Goal: Download file/media

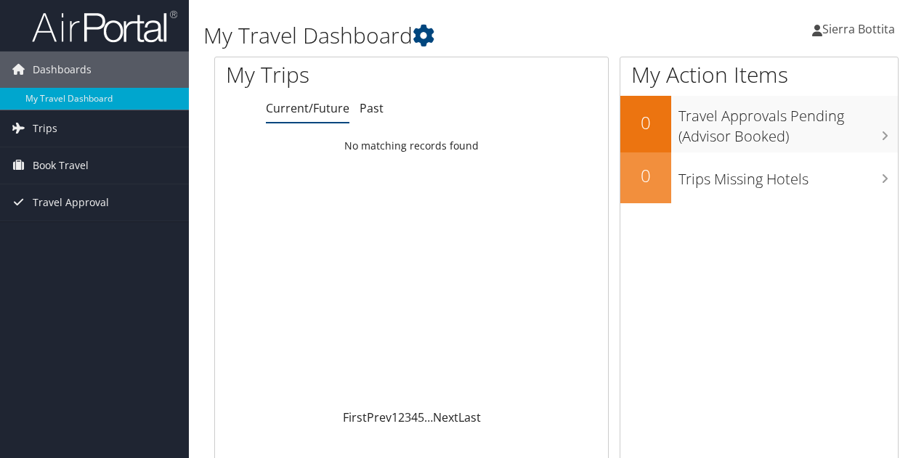
click at [110, 120] on link "Trips" at bounding box center [94, 128] width 189 height 36
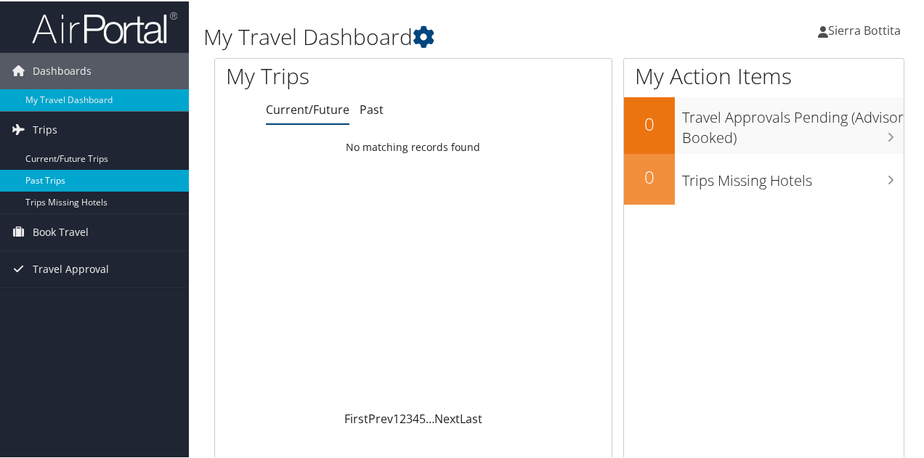
click at [49, 179] on link "Past Trips" at bounding box center [94, 179] width 189 height 22
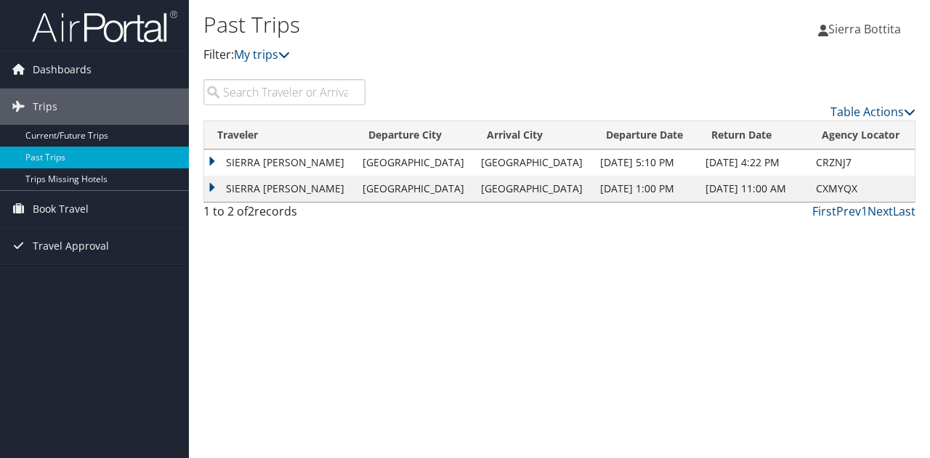
click at [240, 158] on td "SIERRA [PERSON_NAME]" at bounding box center [279, 163] width 151 height 26
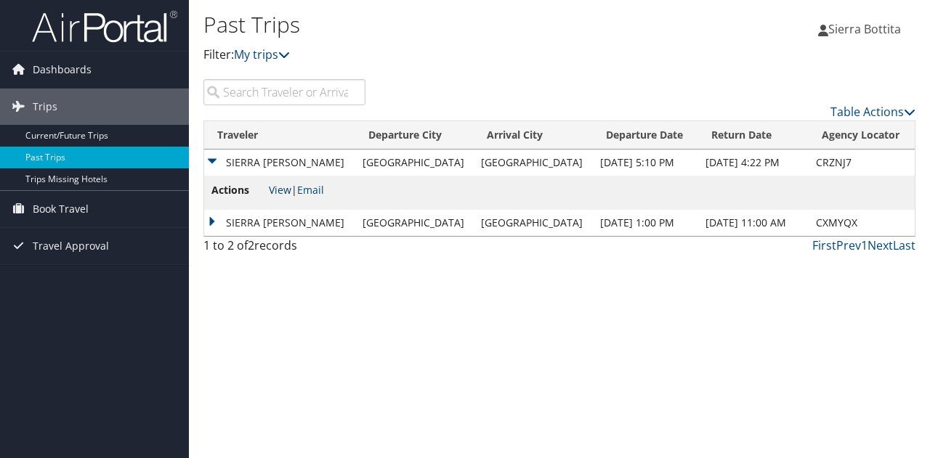
click at [279, 194] on link "View" at bounding box center [280, 190] width 23 height 14
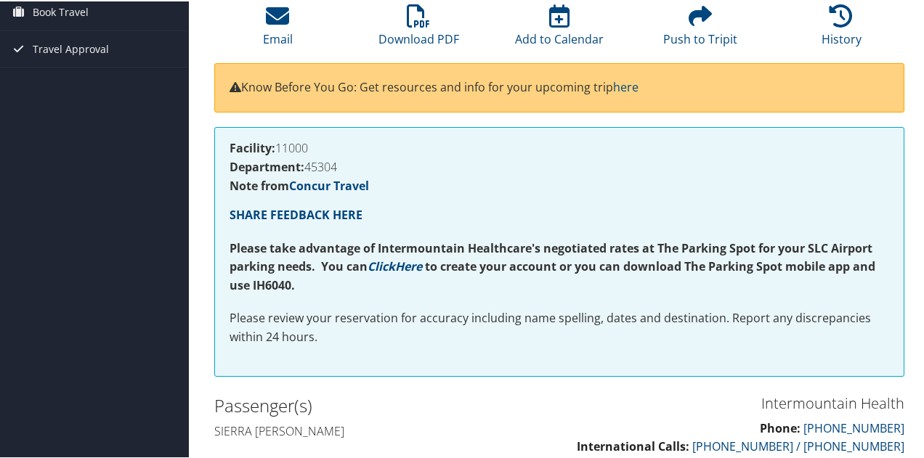
scroll to position [132, 0]
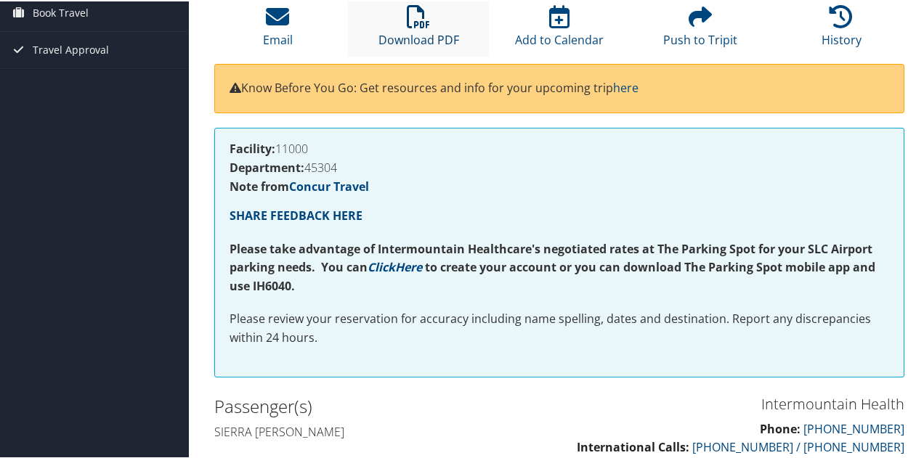
click at [424, 44] on link "Download PDF" at bounding box center [418, 29] width 81 height 35
